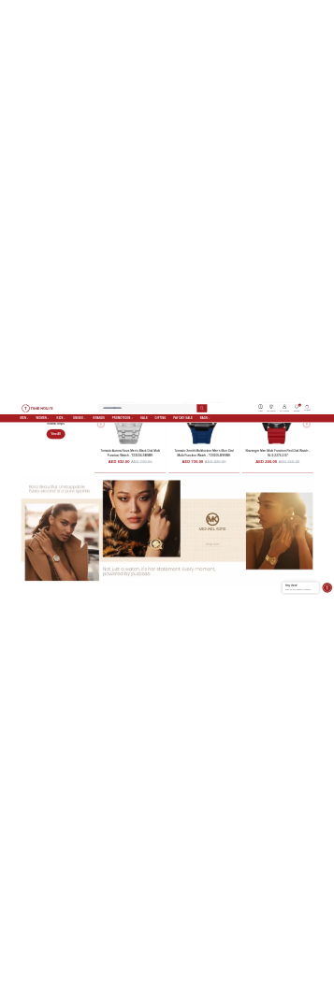
scroll to position [1309, 0]
